Goal: Information Seeking & Learning: Understand process/instructions

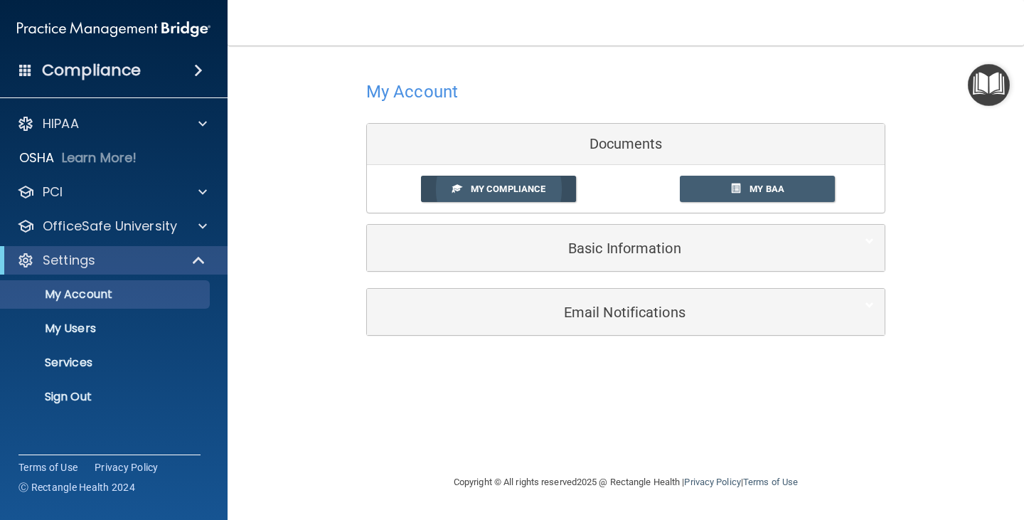
click at [548, 195] on link "My Compliance" at bounding box center [499, 189] width 156 height 26
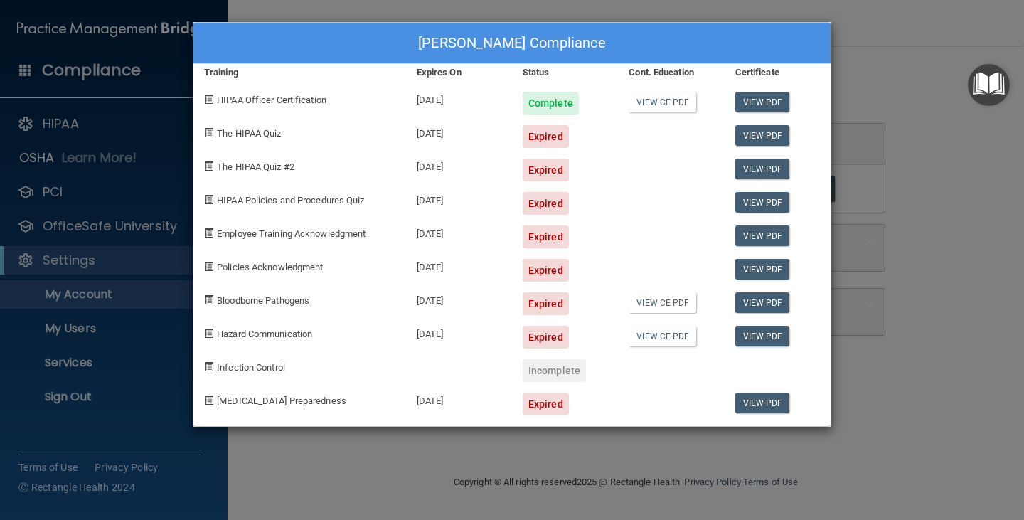
click at [257, 134] on span "The HIPAA Quiz" at bounding box center [249, 133] width 64 height 11
click at [765, 131] on link "View PDF" at bounding box center [762, 135] width 55 height 21
